Goal: Check status: Check status

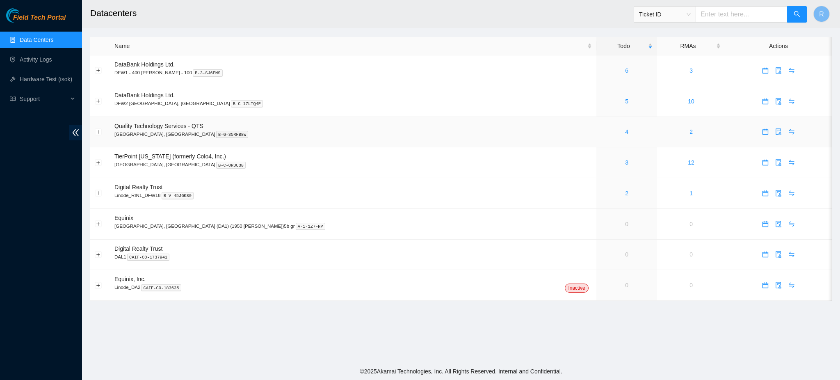
click at [601, 130] on div "4" at bounding box center [627, 131] width 52 height 9
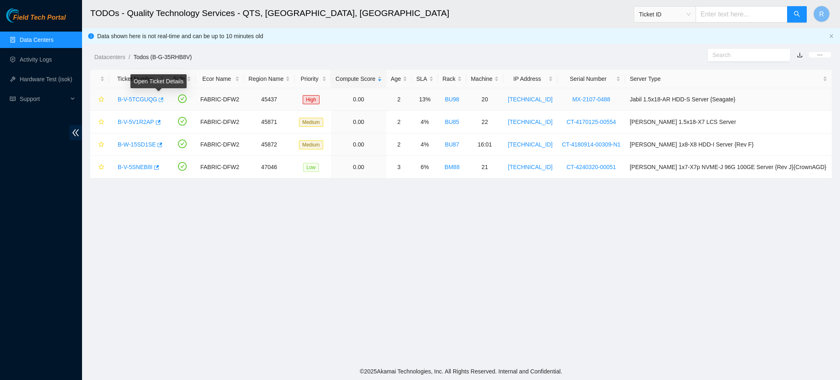
click at [159, 98] on icon "button" at bounding box center [160, 100] width 6 height 6
click at [155, 121] on icon "button" at bounding box center [158, 122] width 6 height 6
click at [157, 144] on icon "button" at bounding box center [159, 144] width 5 height 5
click at [155, 167] on icon "button" at bounding box center [156, 167] width 5 height 5
click at [685, 13] on span "Ticket ID" at bounding box center [665, 14] width 52 height 12
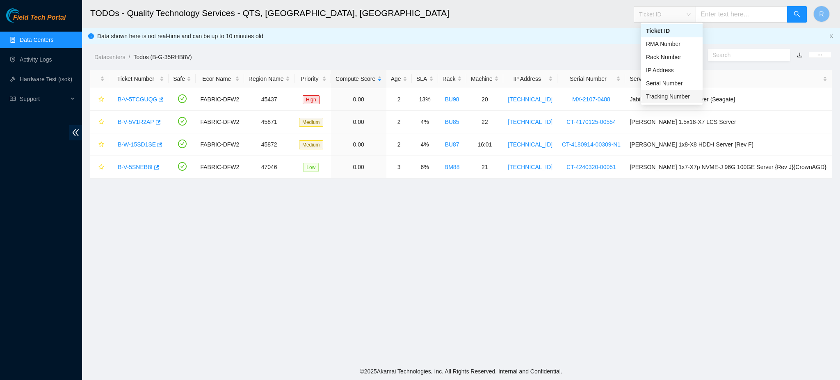
click at [670, 97] on div "Tracking Number" at bounding box center [672, 96] width 52 height 9
click at [724, 17] on input "text" at bounding box center [741, 14] width 92 height 16
type input "739263647872"
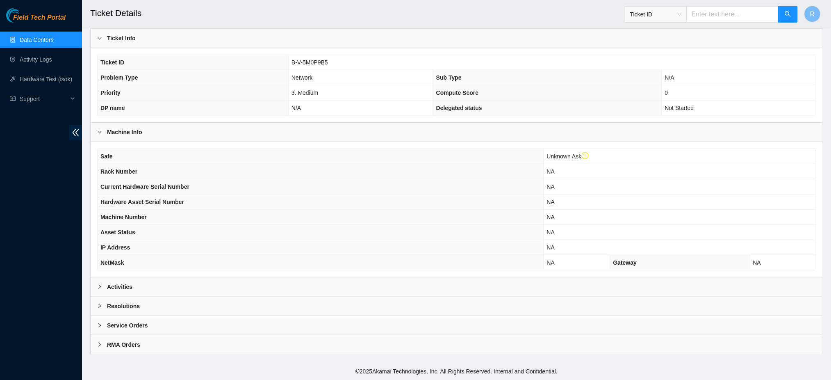
scroll to position [148, 0]
click at [259, 281] on div "Activities" at bounding box center [457, 286] width 732 height 19
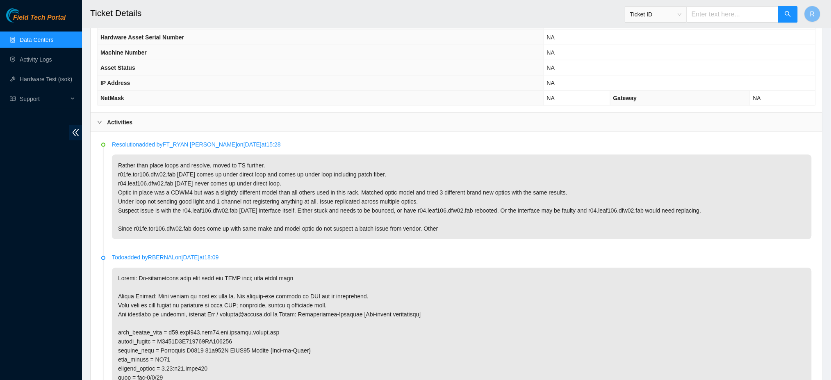
scroll to position [366, 0]
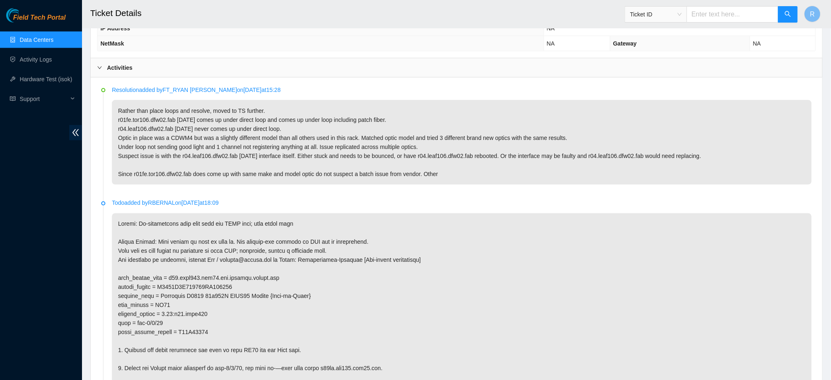
click at [162, 207] on p "Todo added by RBERNAL on 2025-08-26 at 18:09" at bounding box center [462, 202] width 700 height 9
click at [167, 202] on p "Todo added by RBERNAL on 2025-08-26 at 18:09" at bounding box center [462, 202] width 700 height 9
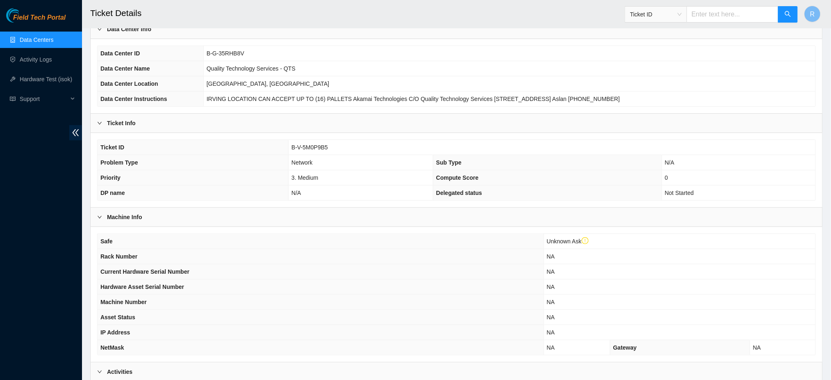
scroll to position [0, 0]
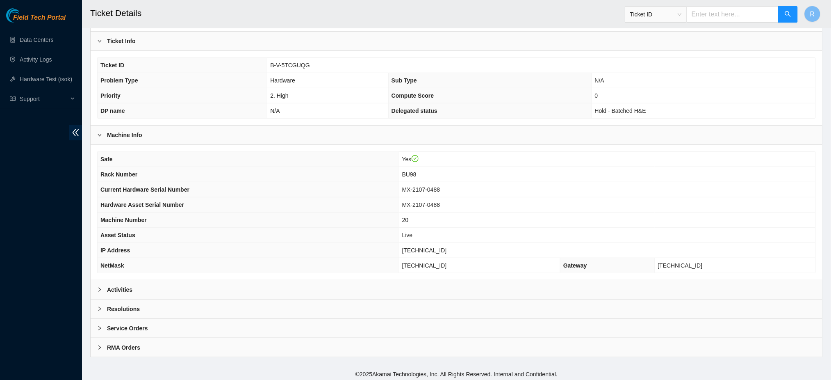
scroll to position [132, 0]
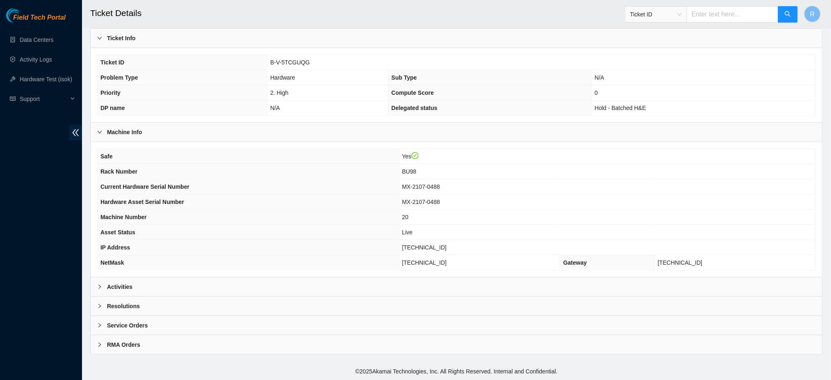
click at [207, 288] on div "Activities" at bounding box center [457, 286] width 732 height 19
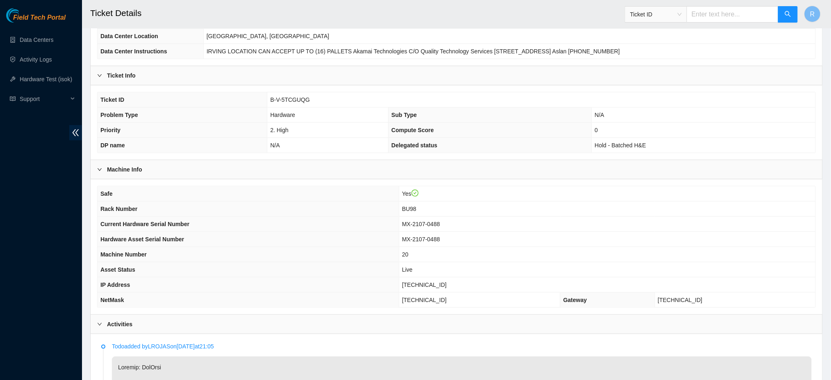
scroll to position [0, 0]
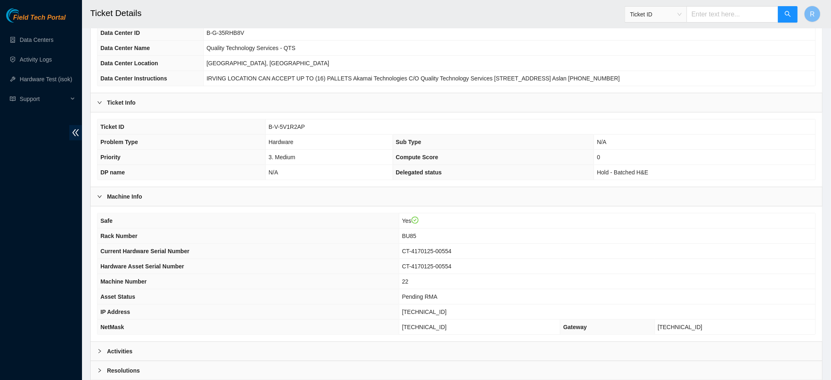
scroll to position [132, 0]
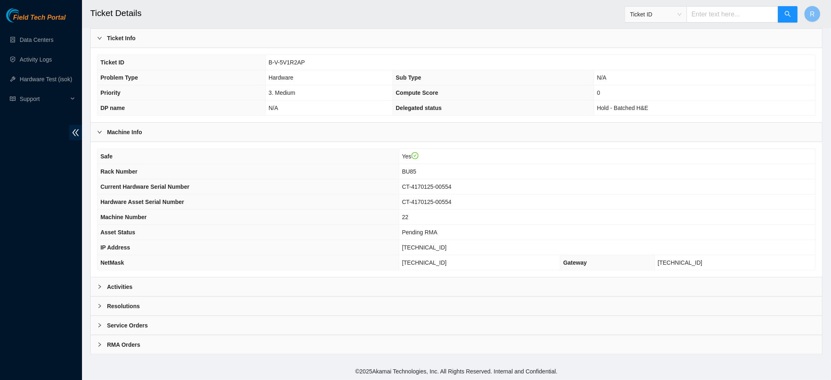
click at [172, 280] on div "Activities" at bounding box center [457, 286] width 732 height 19
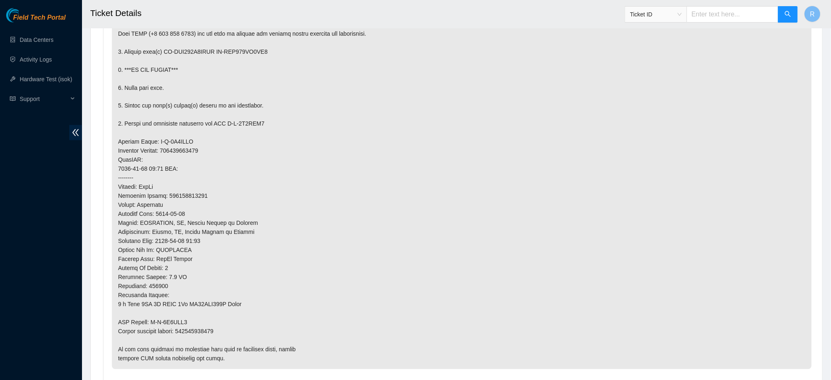
scroll to position [514, 0]
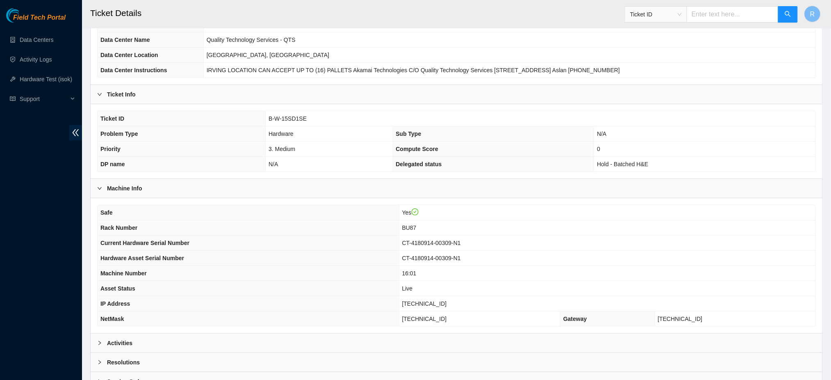
scroll to position [132, 0]
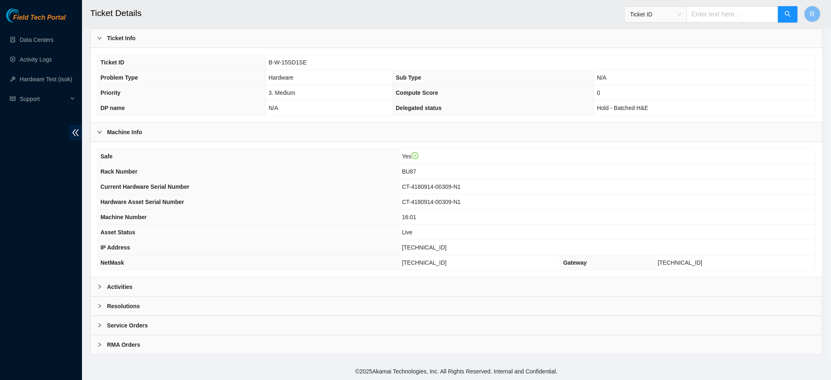
click at [206, 278] on div "Activities" at bounding box center [457, 286] width 732 height 19
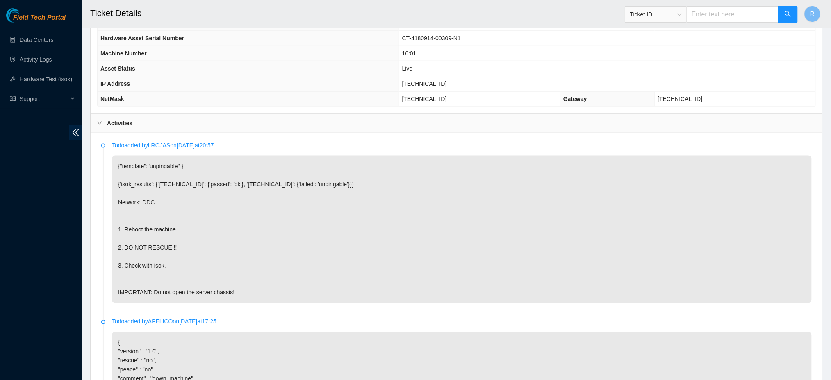
scroll to position [296, 0]
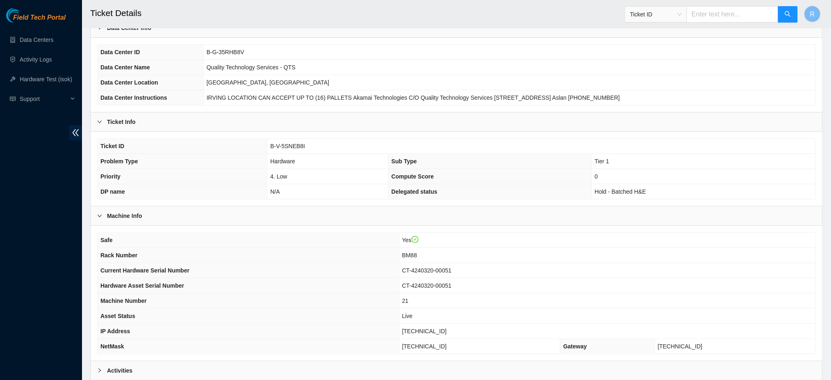
scroll to position [132, 0]
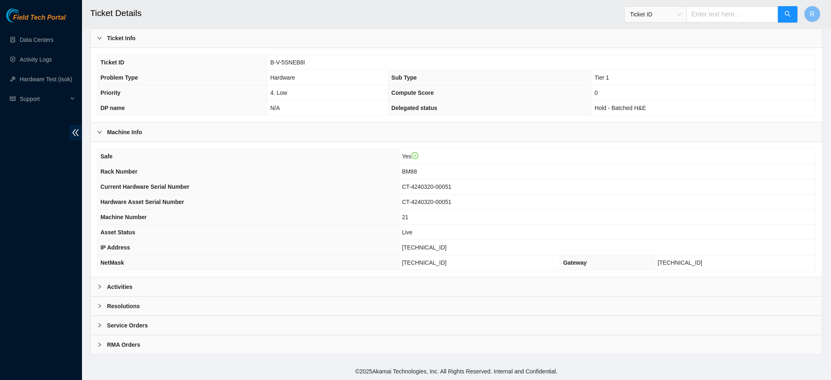
drag, startPoint x: 200, startPoint y: 288, endPoint x: 234, endPoint y: 280, distance: 34.9
click at [200, 287] on div "Activities" at bounding box center [457, 286] width 732 height 19
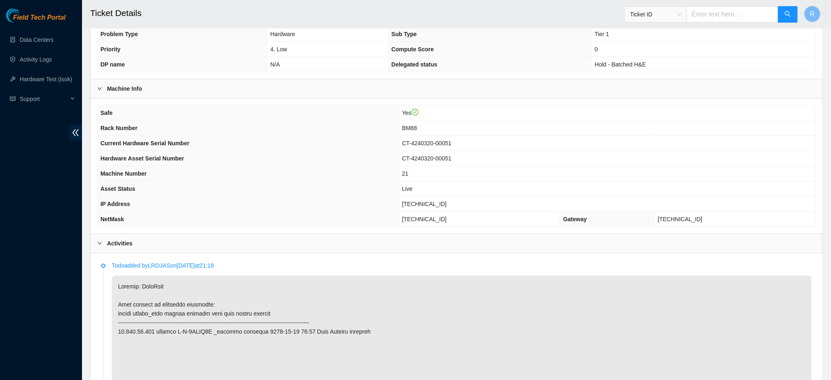
scroll to position [296, 0]
